Goal: Obtain resource: Obtain resource

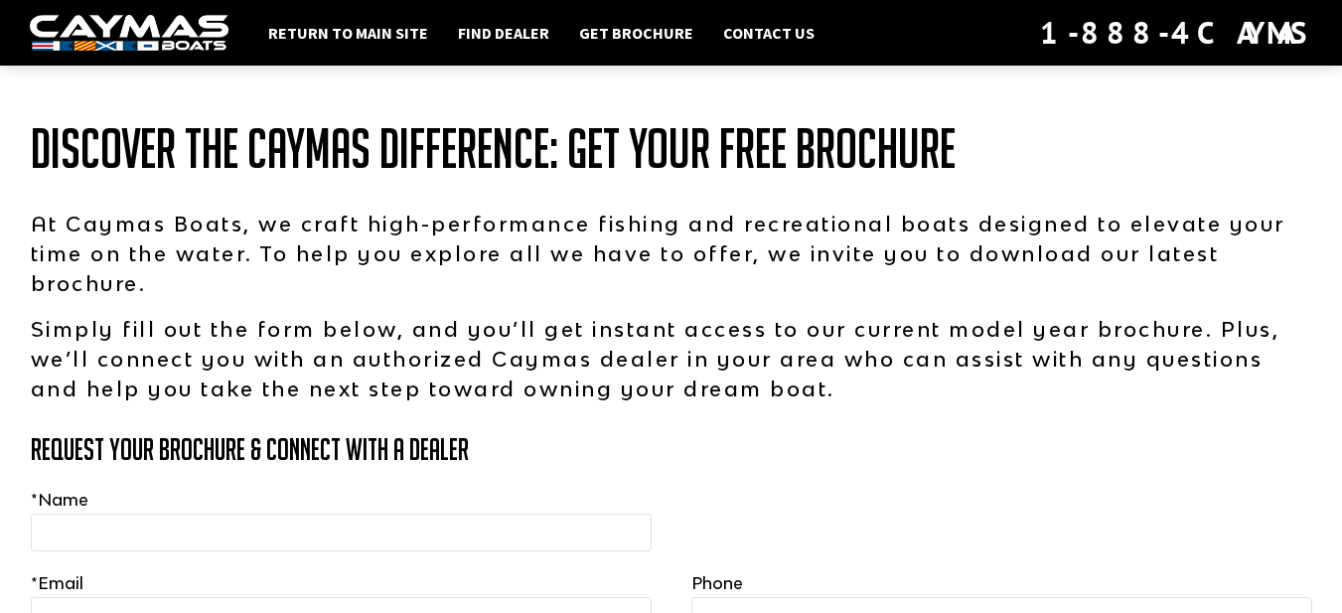
click at [1261, 178] on h1 "Discover the Caymas Difference: Get Your Free Brochure" at bounding box center [672, 149] width 1282 height 60
click at [1223, 176] on h1 "Discover the Caymas Difference: Get Your Free Brochure" at bounding box center [672, 149] width 1282 height 60
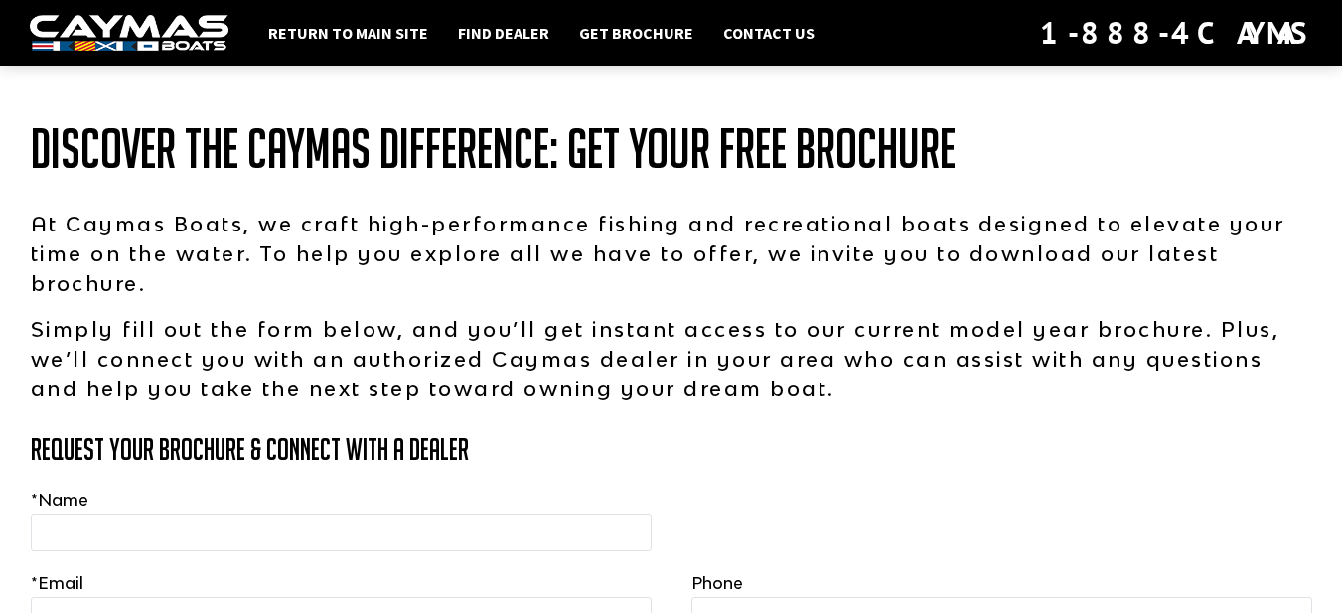
click at [1215, 176] on h1 "Discover the Caymas Difference: Get Your Free Brochure" at bounding box center [672, 149] width 1282 height 60
click at [1214, 176] on h1 "Discover the Caymas Difference: Get Your Free Brochure" at bounding box center [672, 149] width 1282 height 60
click at [1213, 176] on h1 "Discover the Caymas Difference: Get Your Free Brochure" at bounding box center [672, 149] width 1282 height 60
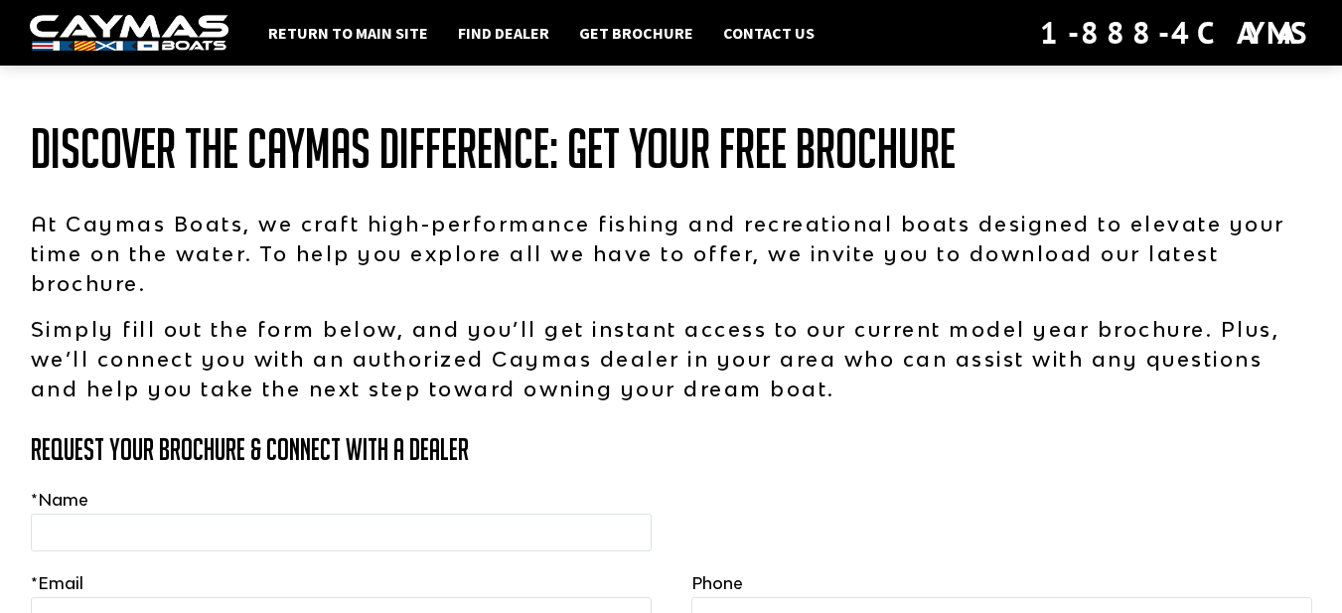
click at [1211, 176] on h1 "Discover the Caymas Difference: Get Your Free Brochure" at bounding box center [672, 149] width 1282 height 60
click at [1211, 175] on h1 "Discover the Caymas Difference: Get Your Free Brochure" at bounding box center [672, 149] width 1282 height 60
click at [1210, 174] on h1 "Discover the Caymas Difference: Get Your Free Brochure" at bounding box center [672, 149] width 1282 height 60
